Goal: Task Accomplishment & Management: Manage account settings

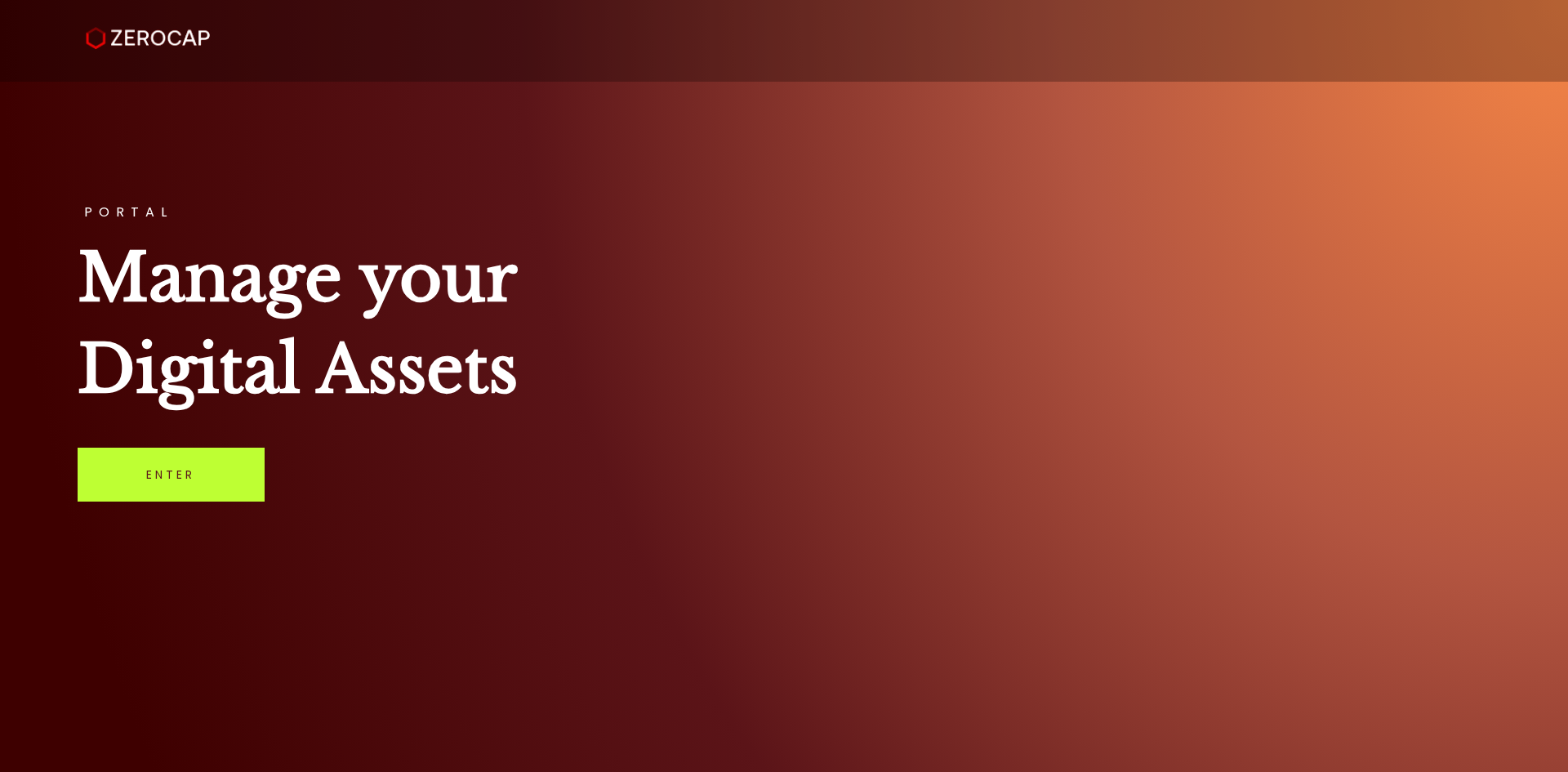
drag, startPoint x: 162, startPoint y: 465, endPoint x: 171, endPoint y: 468, distance: 9.5
click at [162, 467] on link "Enter" at bounding box center [171, 474] width 187 height 54
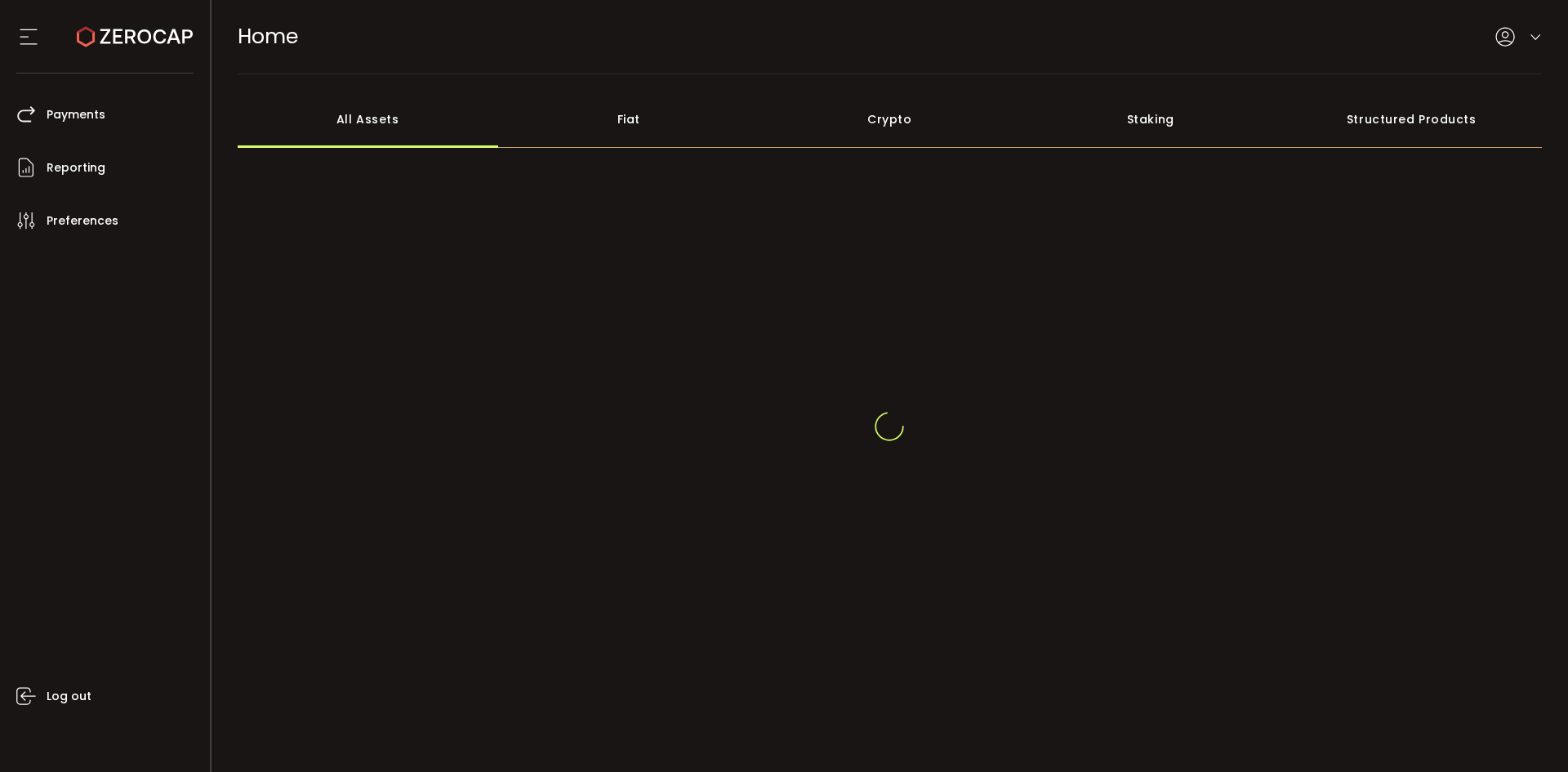
click at [717, 526] on div at bounding box center [889, 426] width 1305 height 392
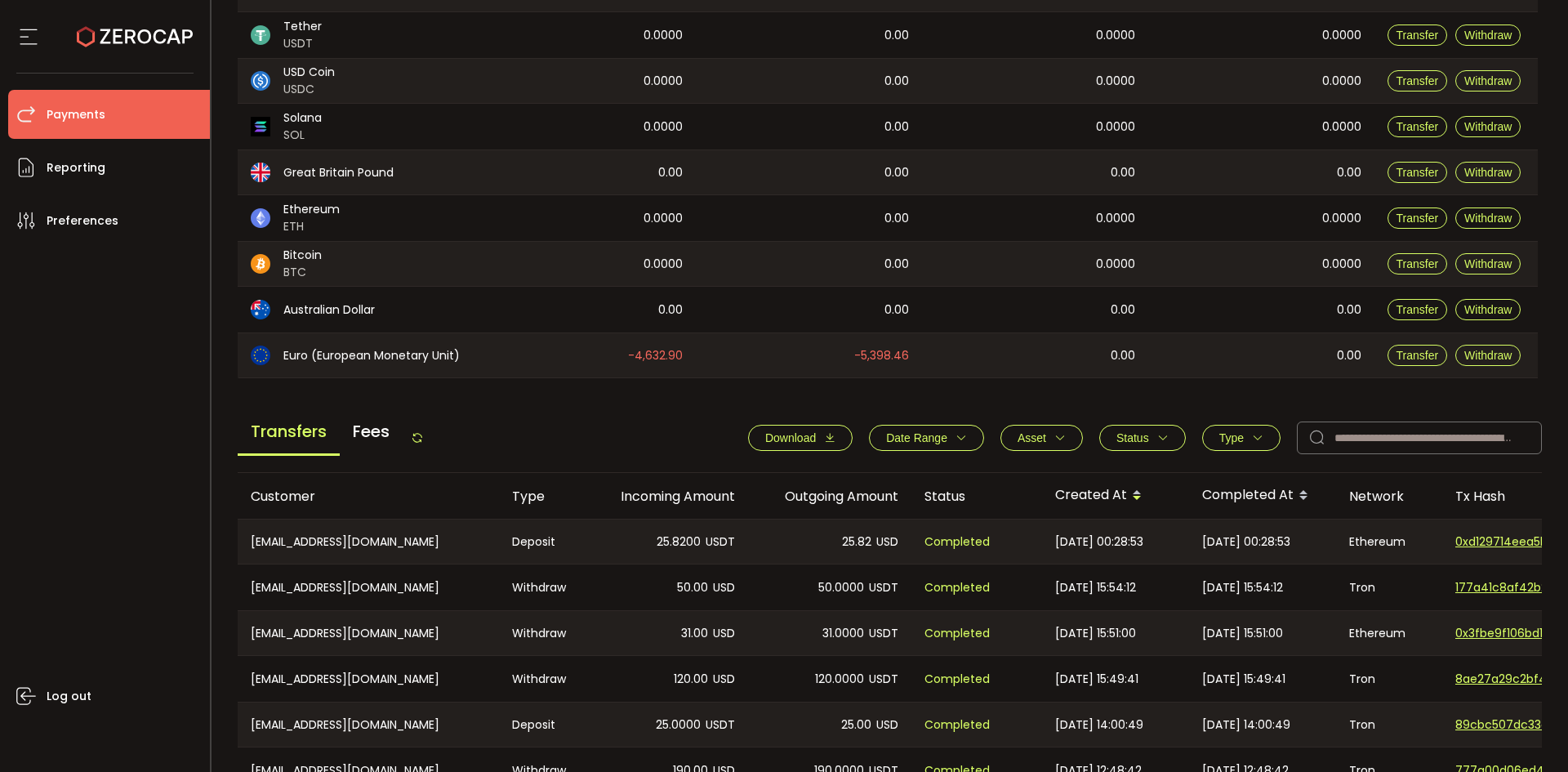
scroll to position [545, 0]
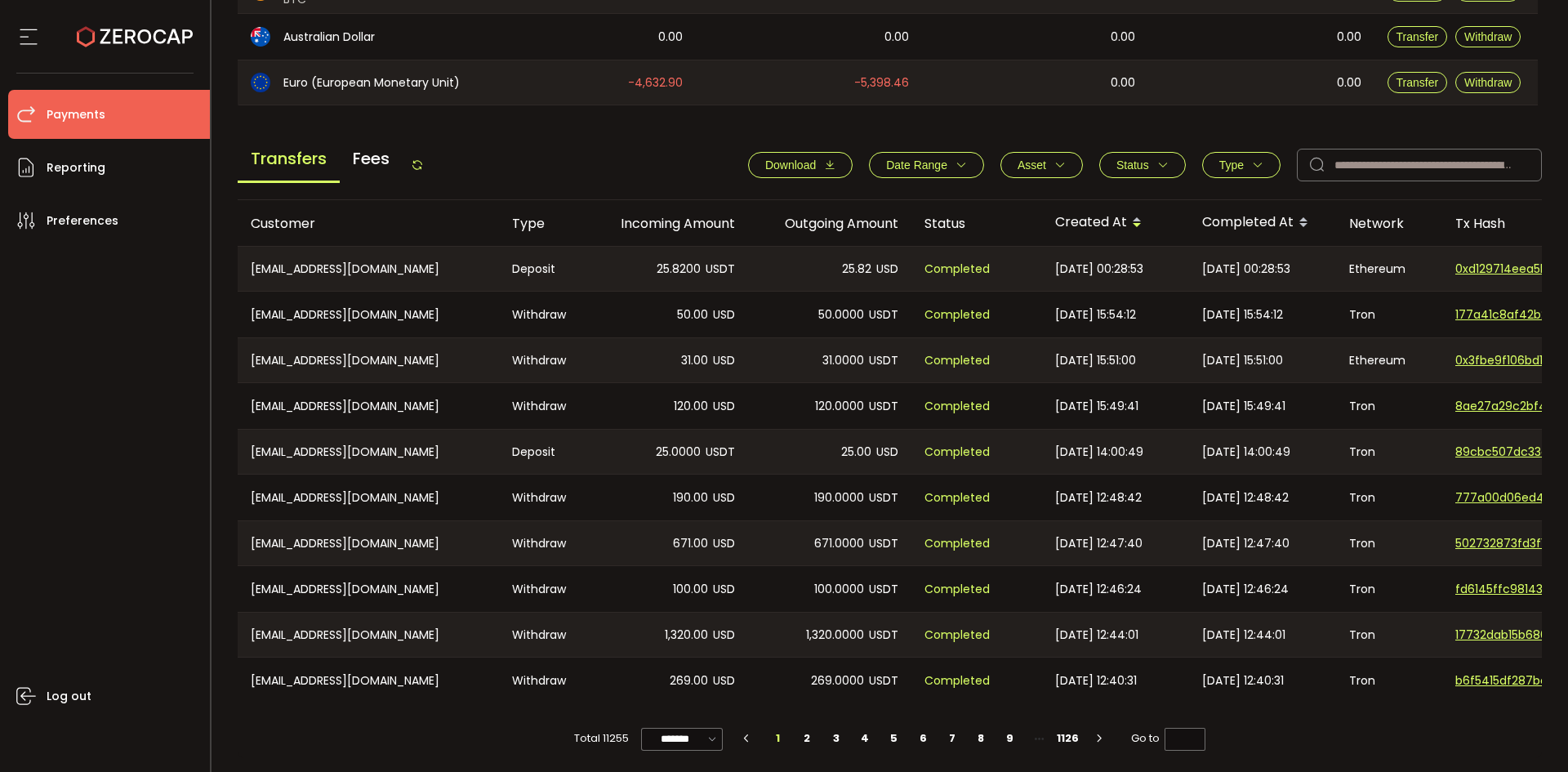
click at [424, 164] on icon at bounding box center [417, 164] width 13 height 13
click at [431, 168] on div "Transfers Fees Download Date Range - Asset BTC ETH EUR GBP USD USDC USDT Clear …" at bounding box center [889, 169] width 1305 height 62
click at [424, 169] on icon at bounding box center [417, 164] width 13 height 13
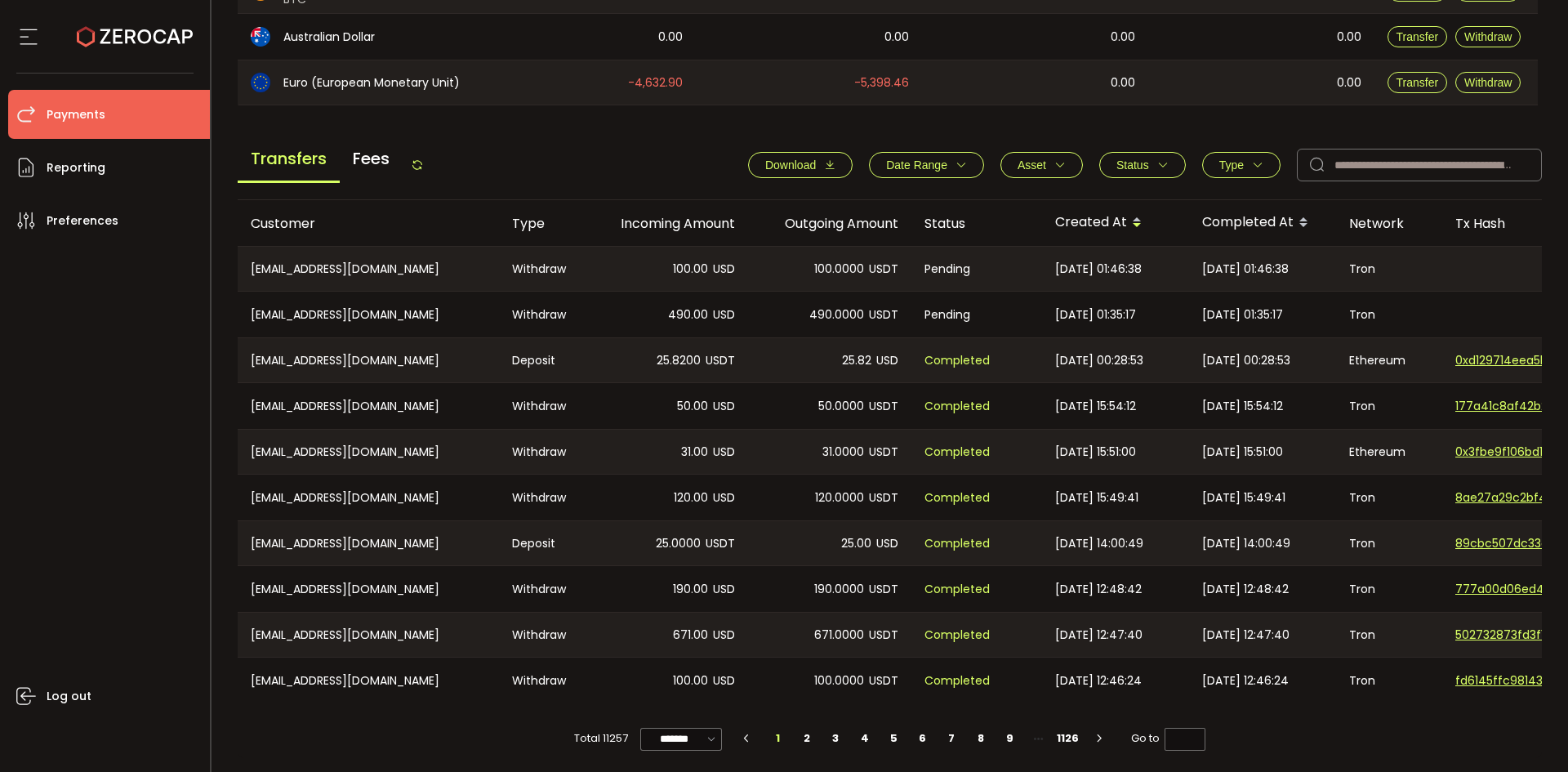
click at [422, 159] on icon at bounding box center [417, 164] width 13 height 13
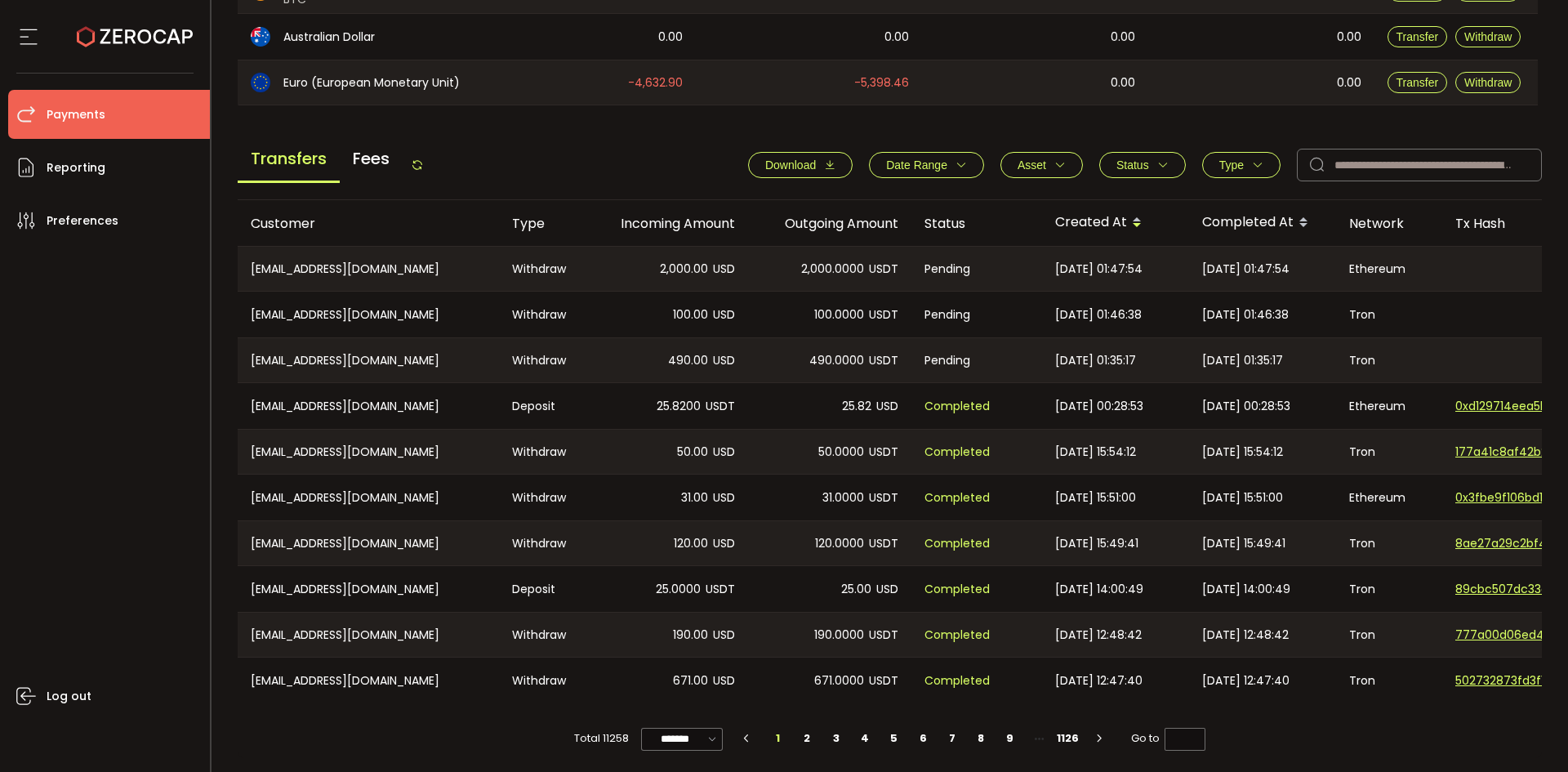
click at [423, 164] on icon at bounding box center [417, 164] width 13 height 13
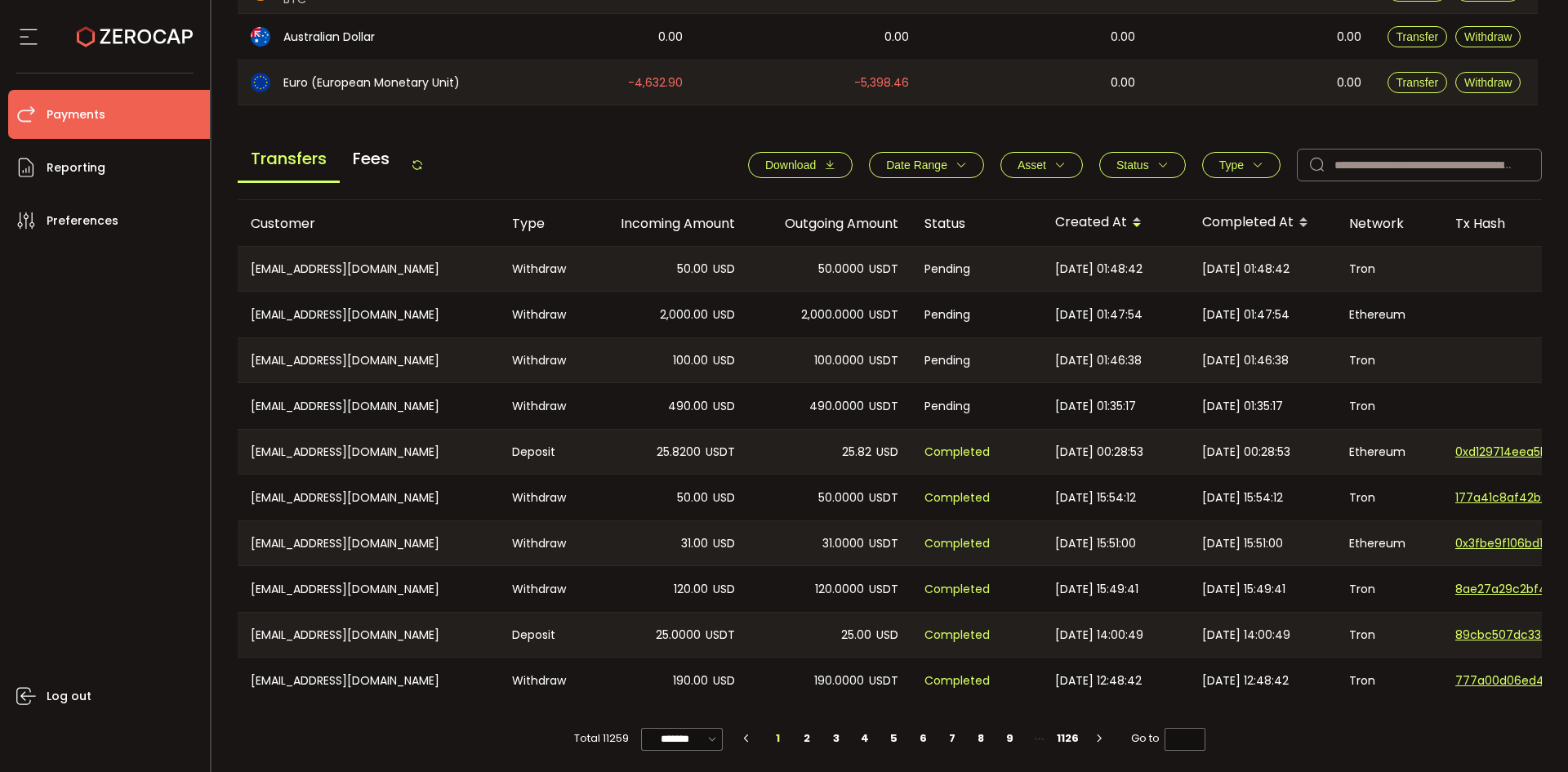
click at [422, 163] on icon at bounding box center [417, 164] width 13 height 13
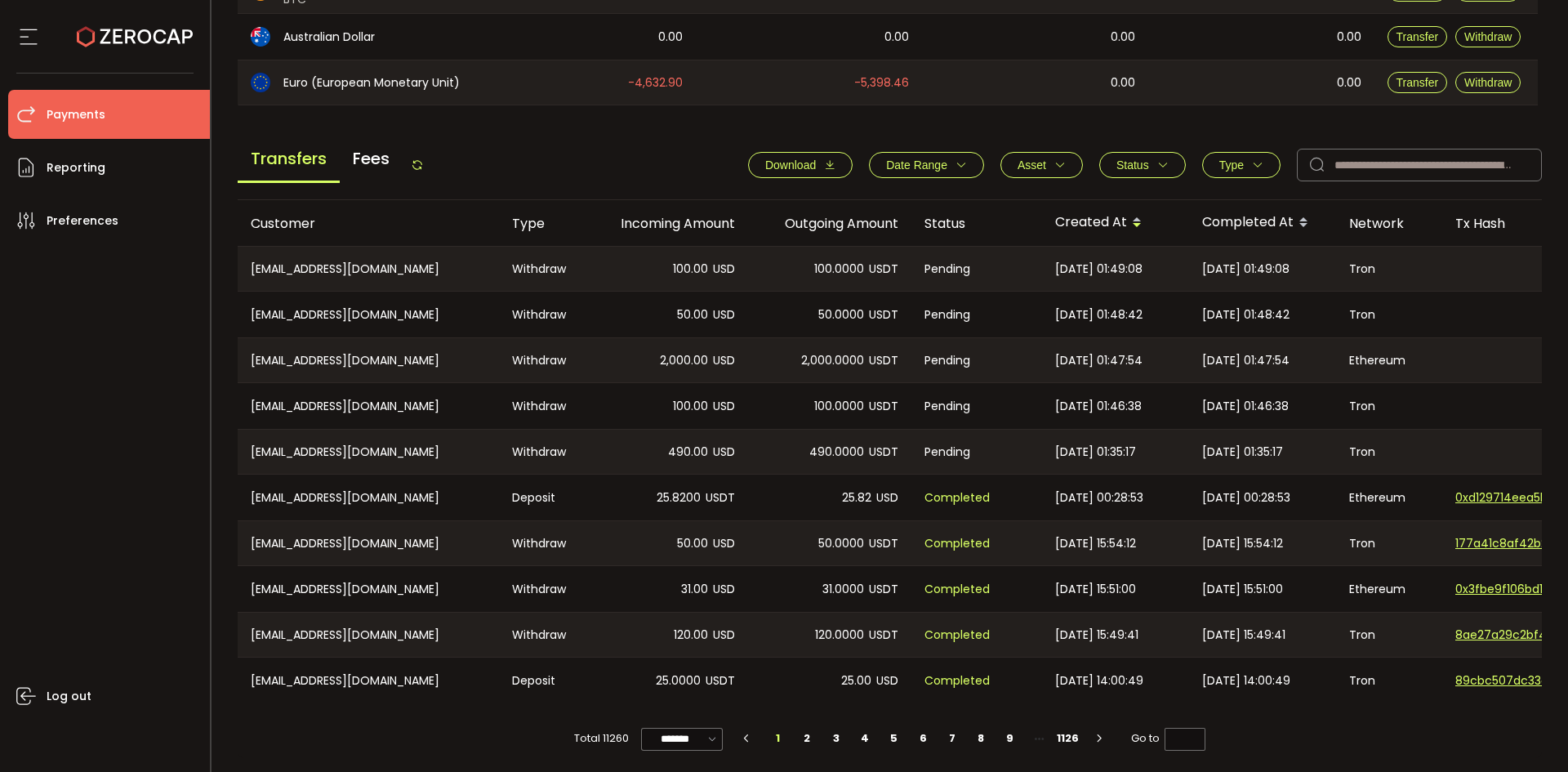
click at [424, 166] on icon at bounding box center [417, 164] width 13 height 13
click at [418, 165] on icon at bounding box center [417, 164] width 13 height 13
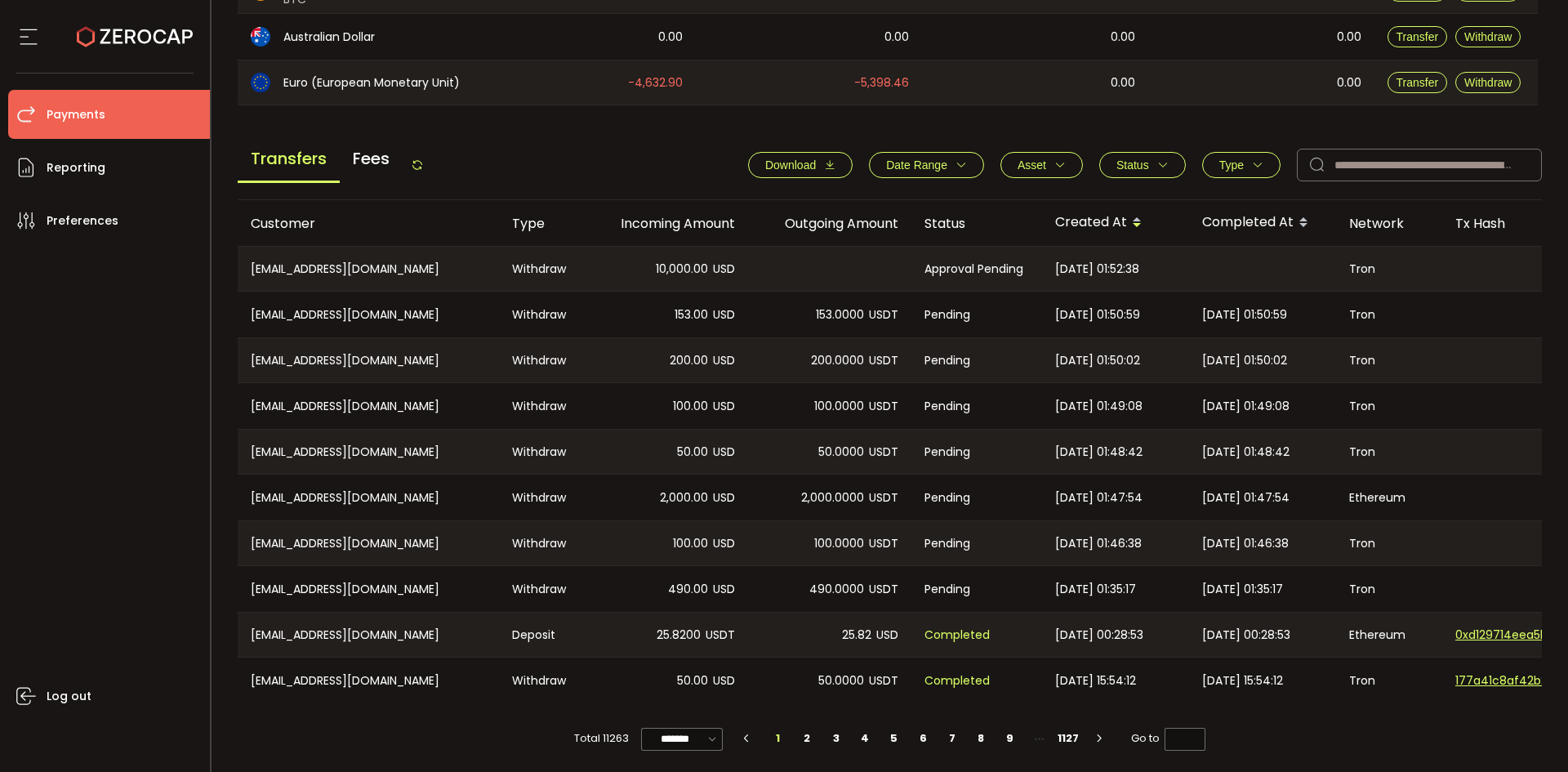
click at [419, 160] on icon at bounding box center [417, 164] width 13 height 13
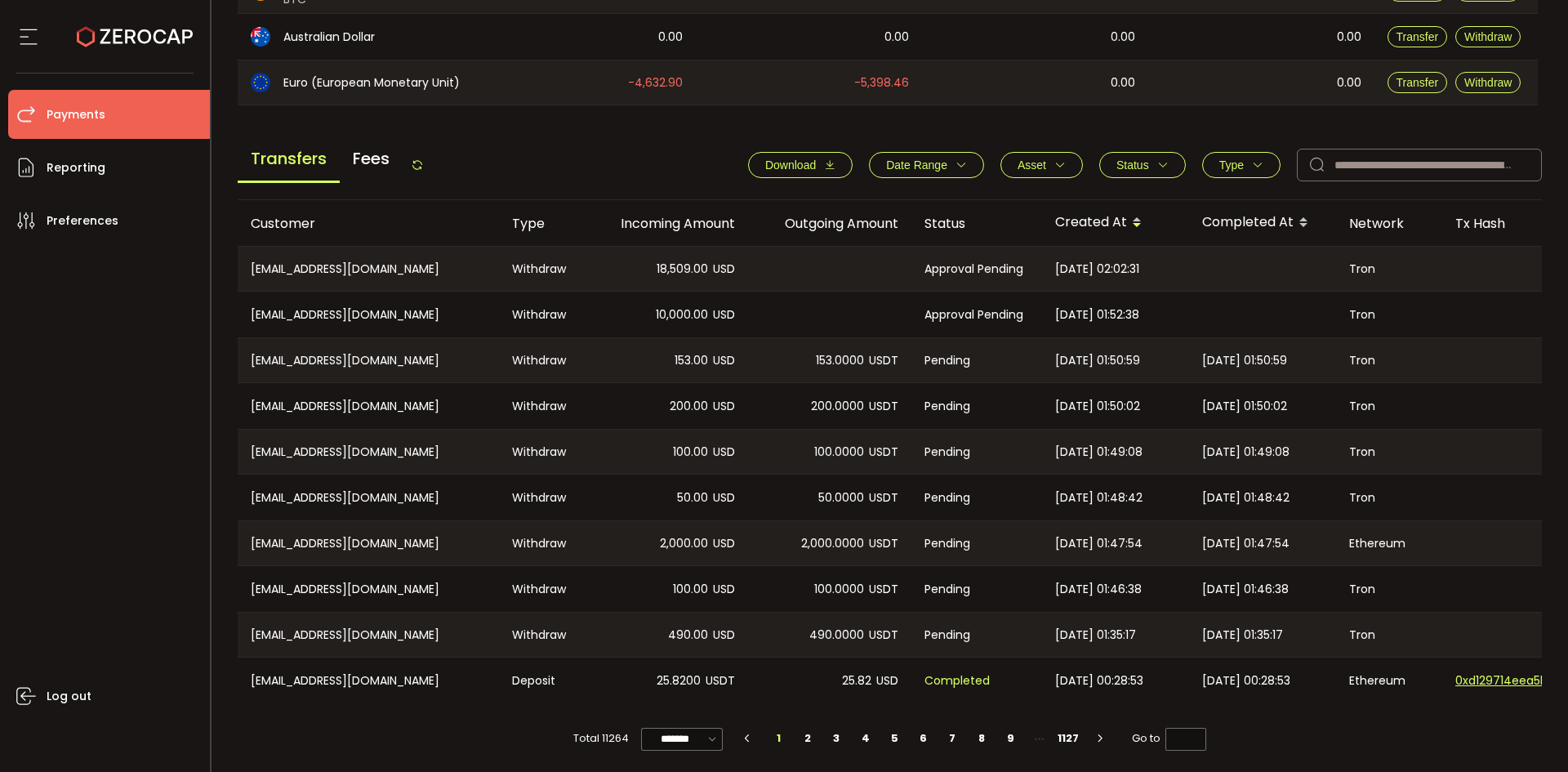
click at [421, 160] on icon at bounding box center [417, 164] width 13 height 13
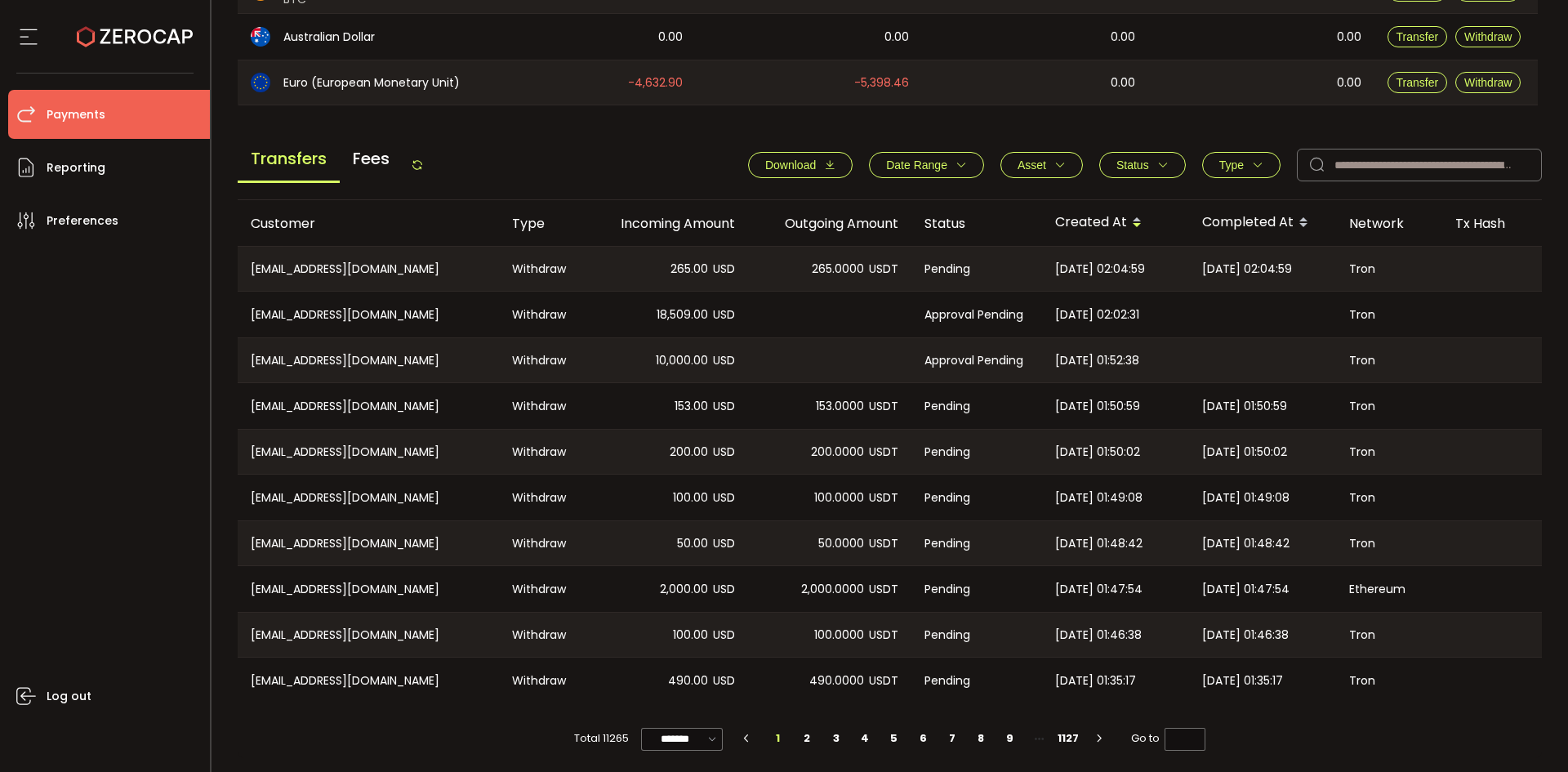
drag, startPoint x: 584, startPoint y: 111, endPoint x: 575, endPoint y: 120, distance: 12.7
click at [584, 111] on main "Balance Assets Trading Balance Trading Balance (USD) Custody Balance Locked for…" at bounding box center [889, 178] width 1305 height 1160
click at [422, 158] on icon at bounding box center [417, 164] width 13 height 13
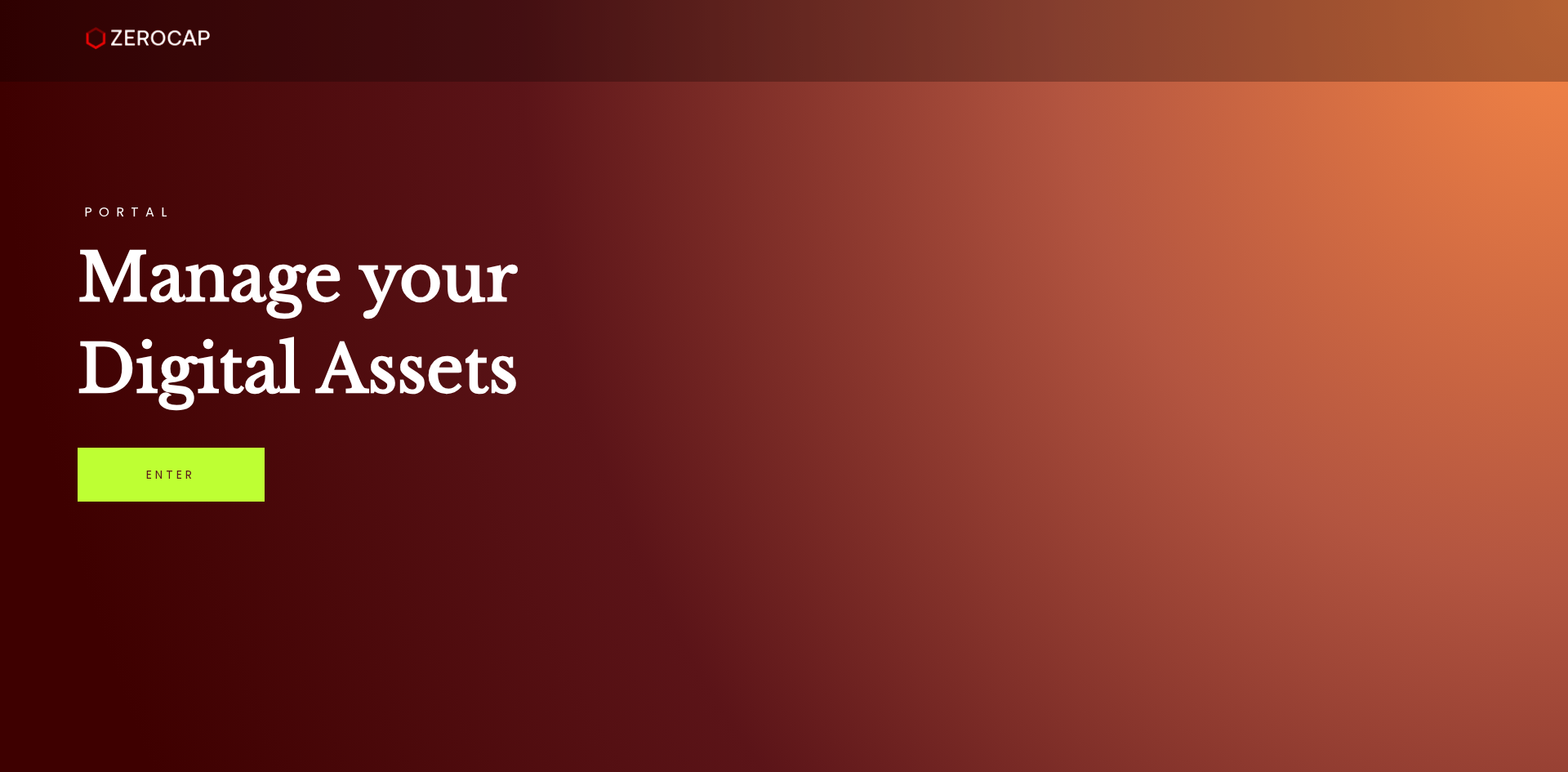
click at [203, 468] on link "Enter" at bounding box center [171, 474] width 187 height 54
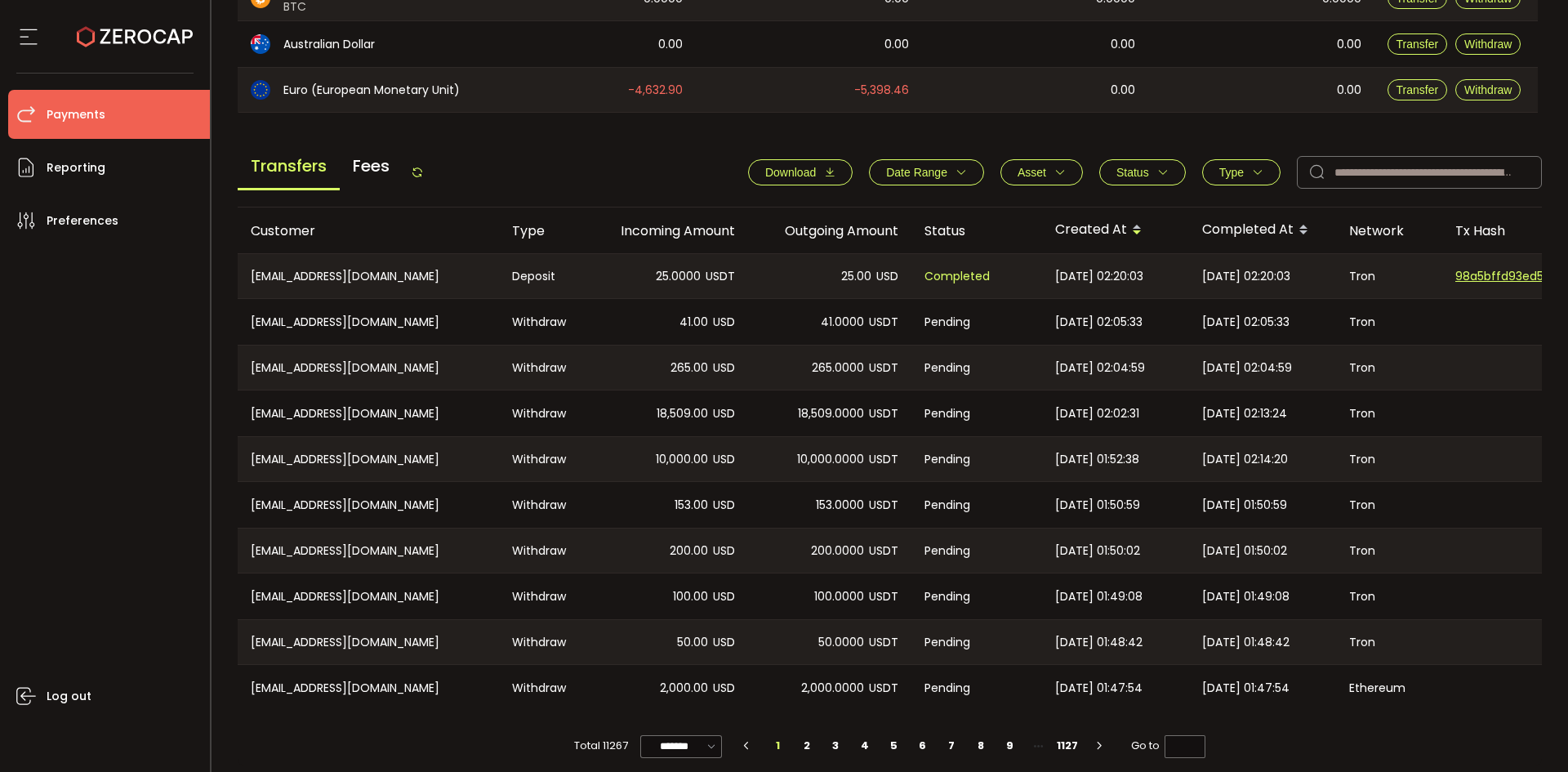
scroll to position [553, 0]
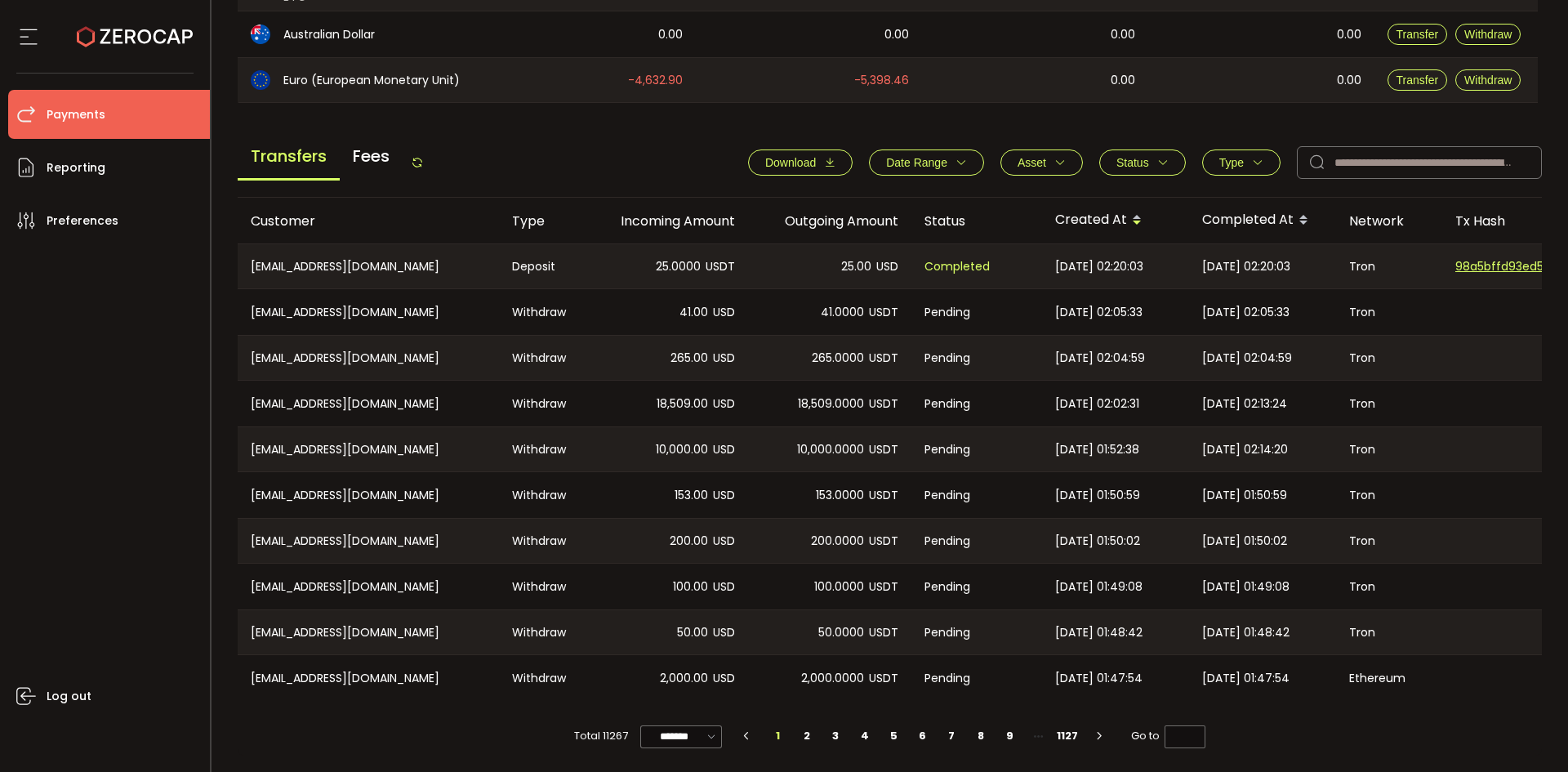
click at [424, 164] on icon at bounding box center [417, 163] width 13 height 13
click at [419, 161] on icon at bounding box center [417, 163] width 13 height 13
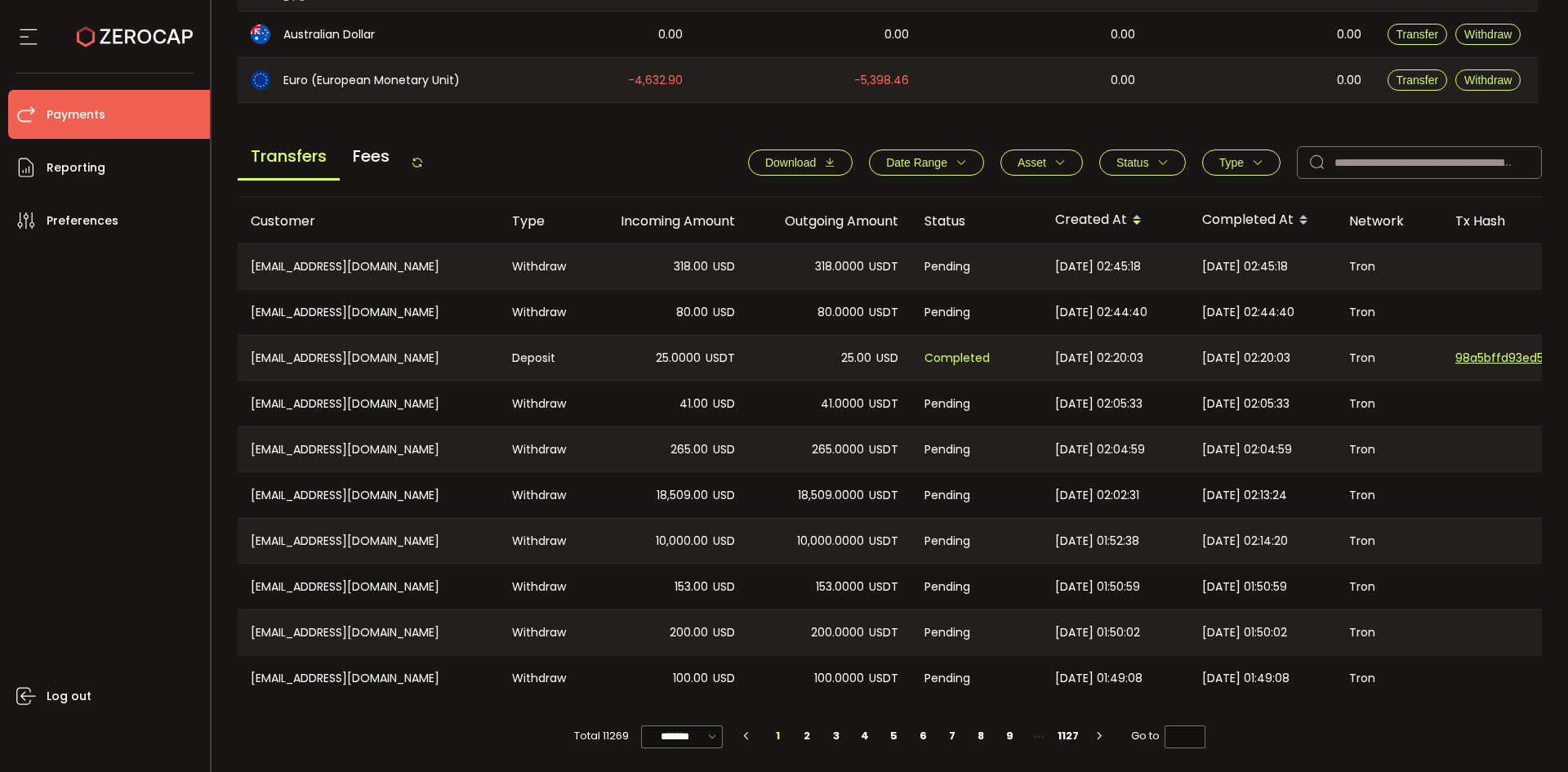
click at [415, 156] on icon at bounding box center [417, 163] width 13 height 13
